Goal: Information Seeking & Learning: Learn about a topic

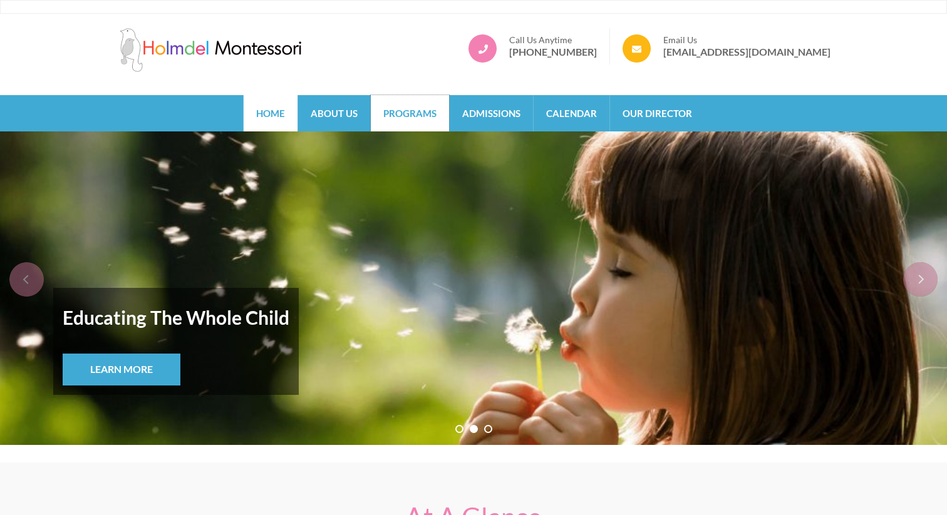
click at [400, 121] on link "Programs" at bounding box center [410, 113] width 78 height 36
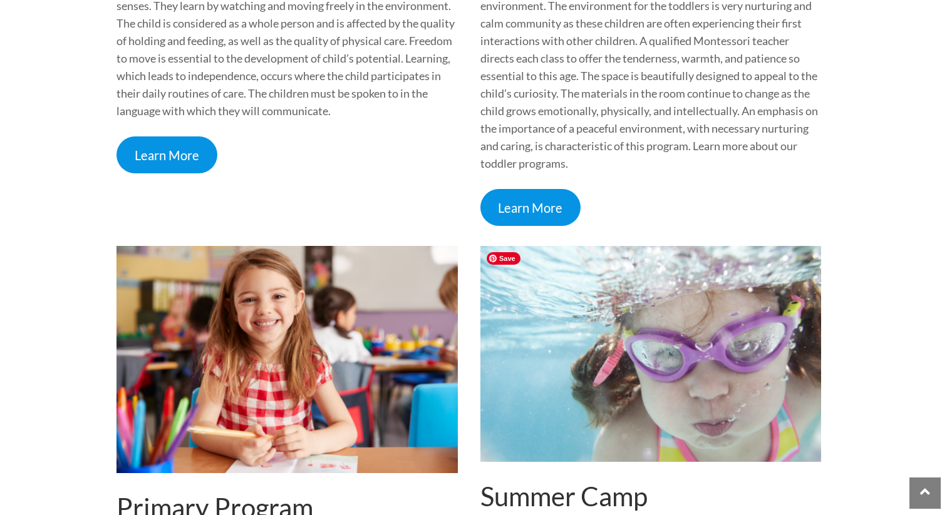
scroll to position [656, 0]
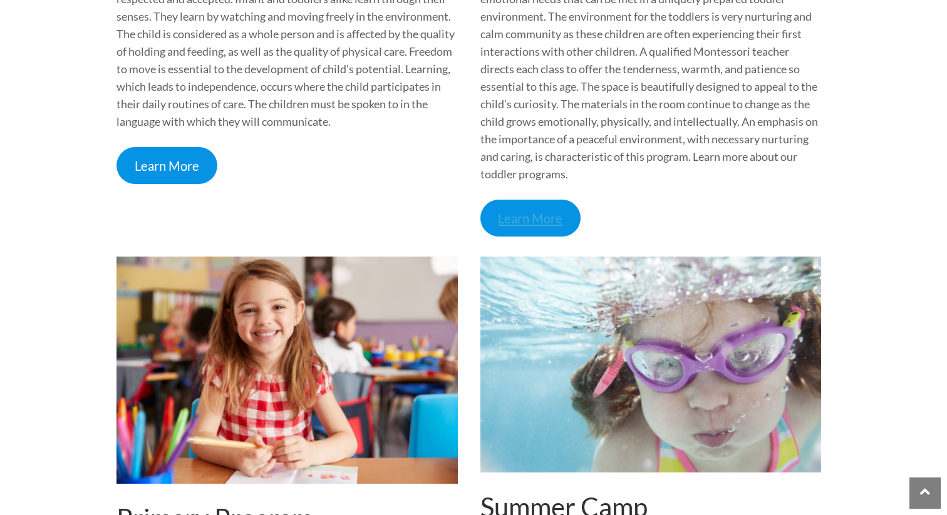
click at [524, 217] on link "Learn More" at bounding box center [530, 218] width 101 height 37
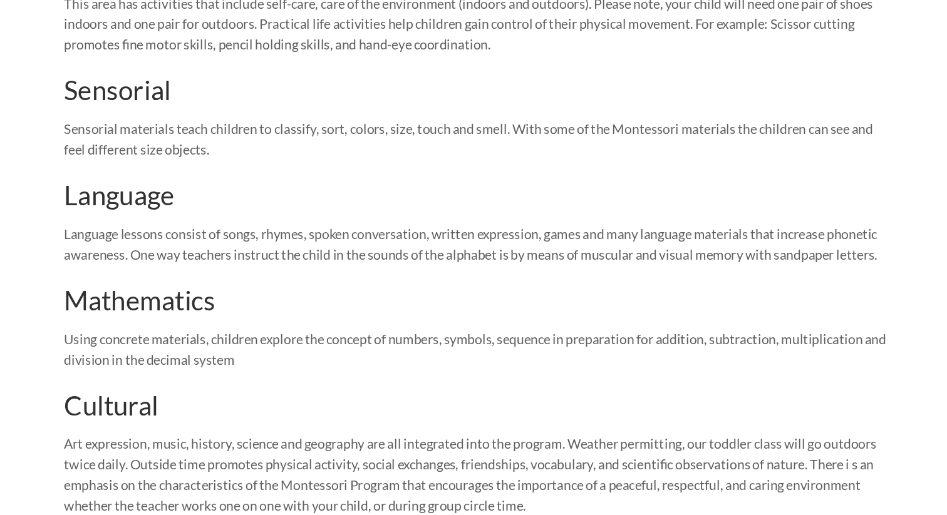
scroll to position [1065, 0]
